Goal: Transaction & Acquisition: Purchase product/service

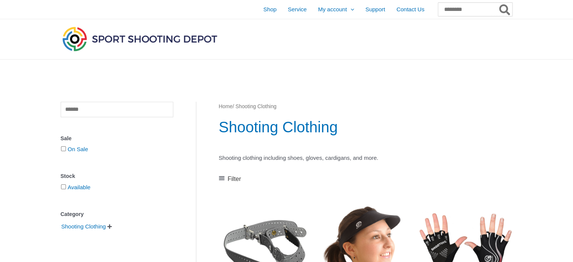
click at [473, 9] on input "Search for:" at bounding box center [475, 10] width 74 height 14
type input "*******"
click at [498, 3] on button "Search" at bounding box center [505, 10] width 15 height 14
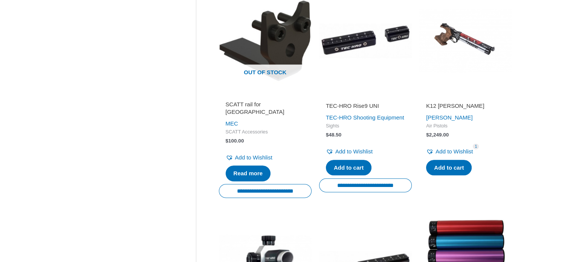
scroll to position [377, 0]
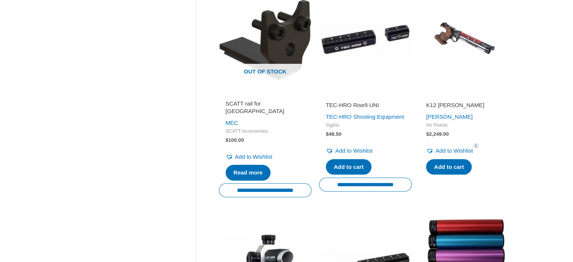
click at [447, 107] on h2 "K12 Pardini" at bounding box center [465, 105] width 79 height 8
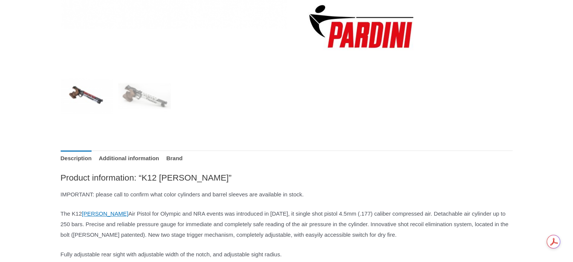
scroll to position [38, 0]
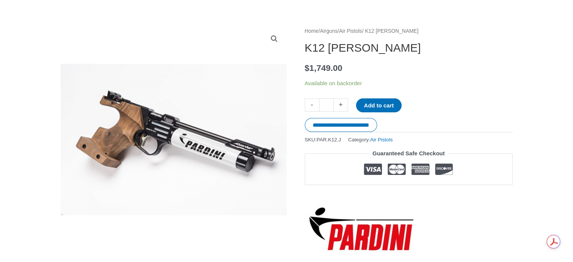
scroll to position [38, 0]
